Goal: Information Seeking & Learning: Learn about a topic

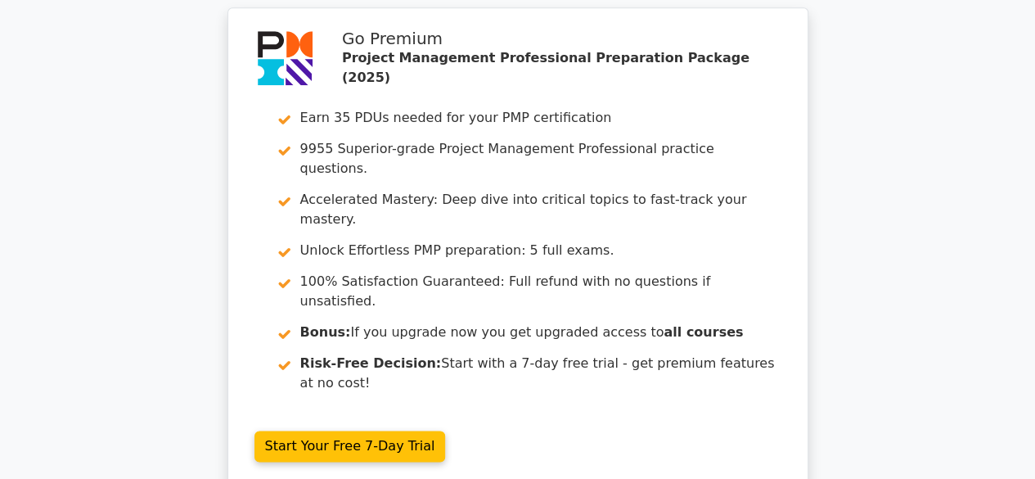
scroll to position [4248, 0]
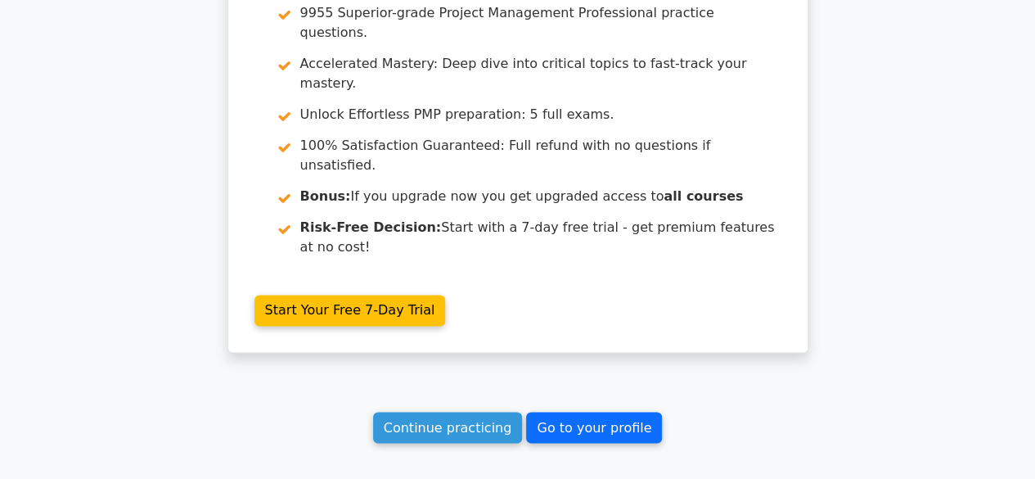
click at [563, 412] on link "Go to your profile" at bounding box center [594, 427] width 136 height 31
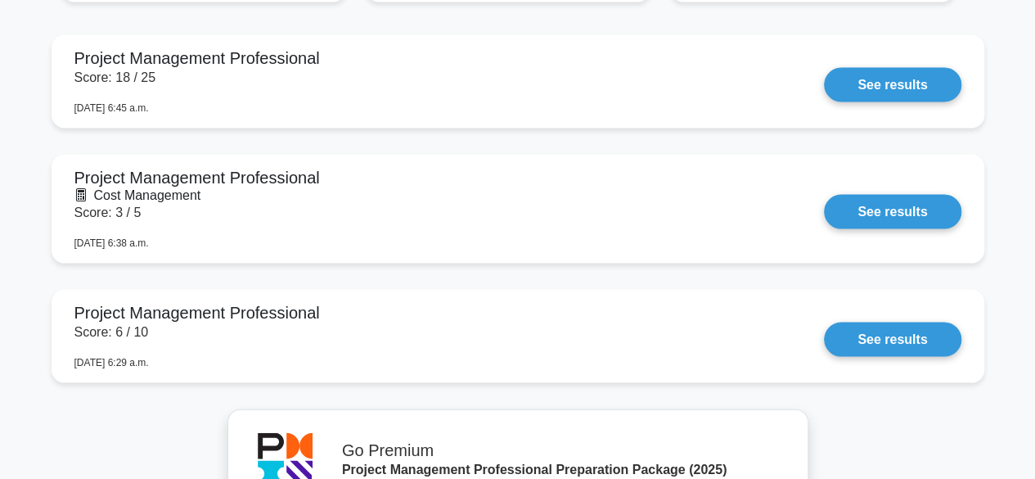
scroll to position [1535, 0]
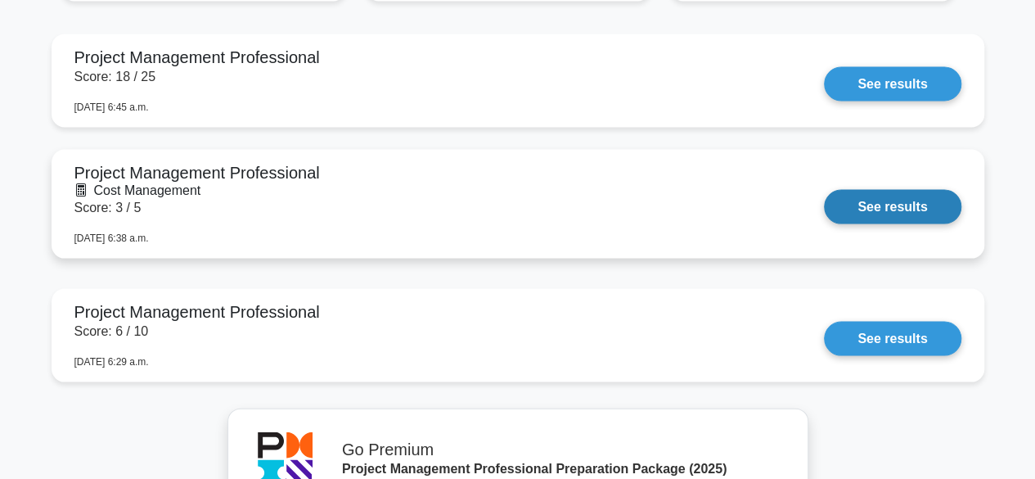
click at [877, 209] on link "See results" at bounding box center [892, 206] width 137 height 34
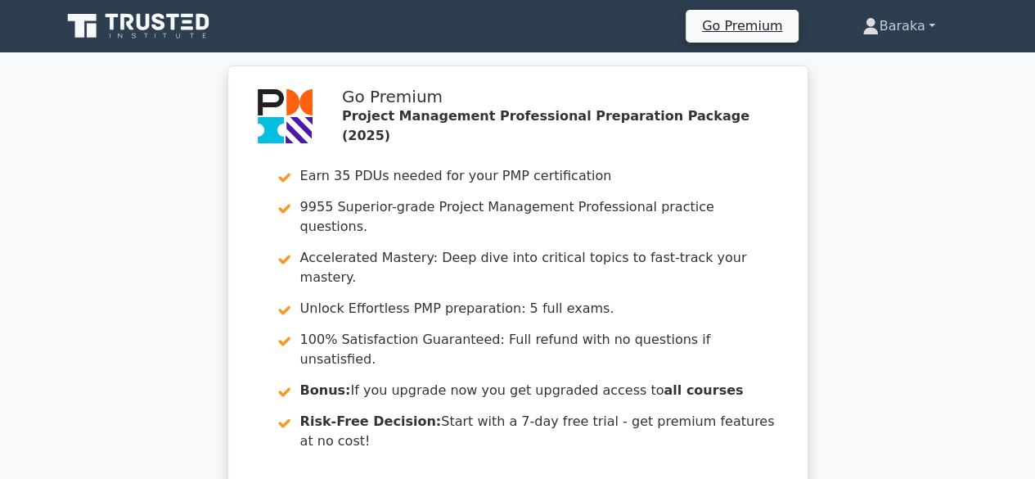
click at [905, 22] on link "Baraka" at bounding box center [898, 26] width 151 height 33
click at [858, 75] on link "Profile" at bounding box center [888, 65] width 129 height 26
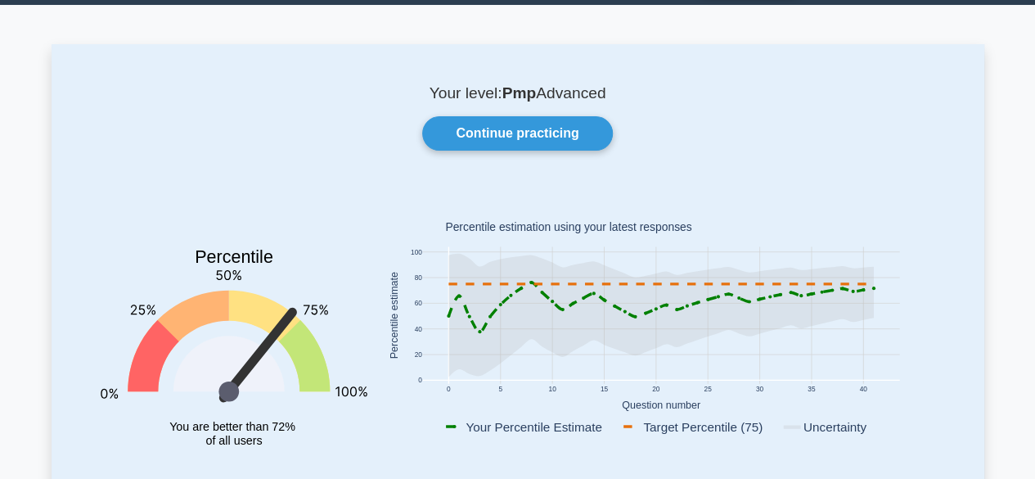
scroll to position [82, 0]
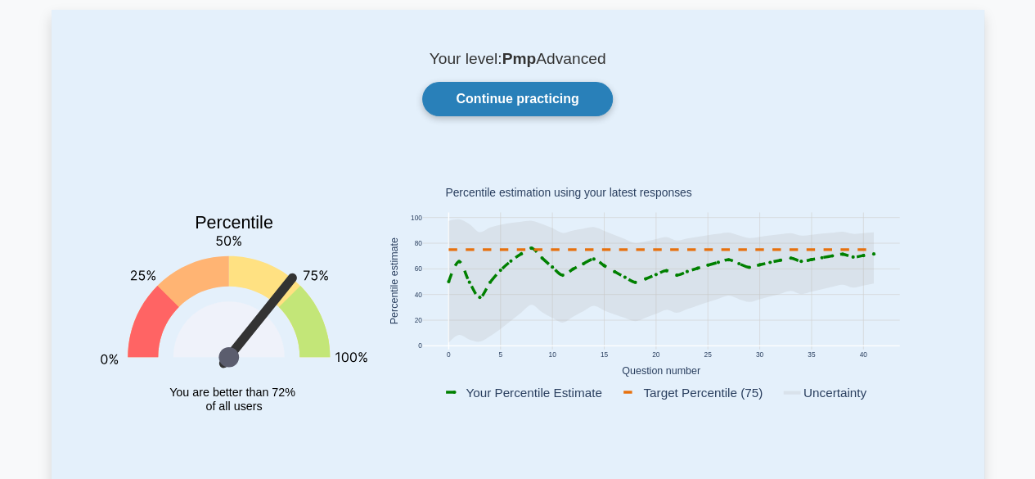
click at [495, 96] on link "Continue practicing" at bounding box center [517, 99] width 190 height 34
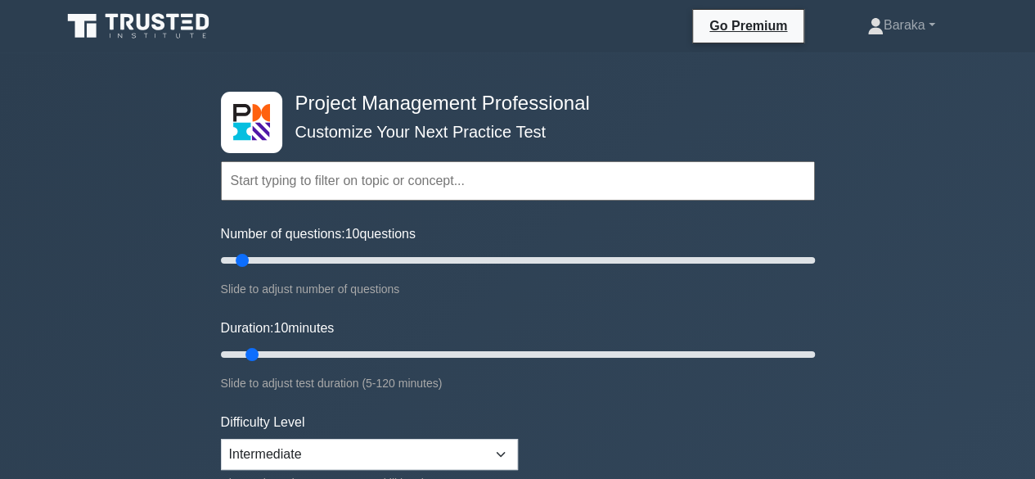
click at [452, 187] on input "text" at bounding box center [518, 180] width 594 height 39
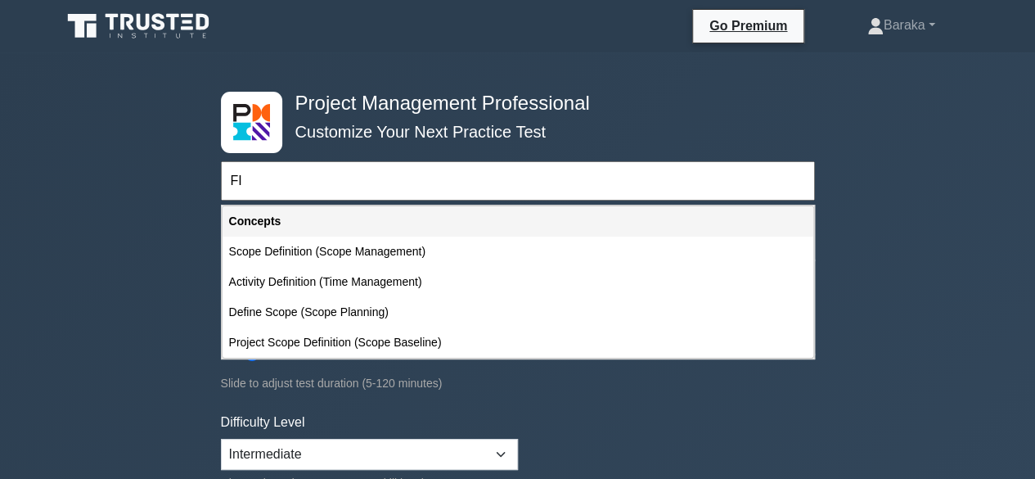
type input "F"
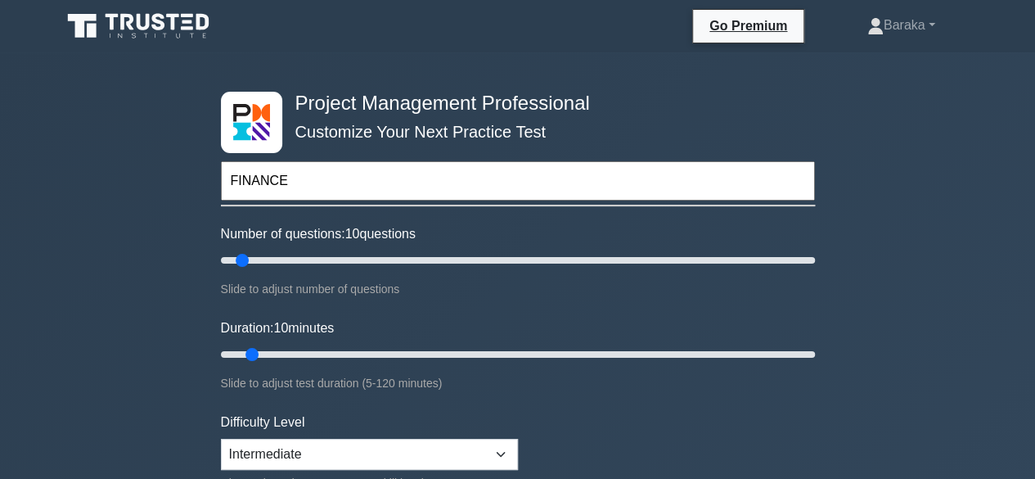
type input "FINANCE"
